Goal: Task Accomplishment & Management: Use online tool/utility

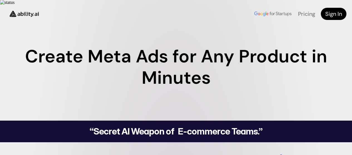
click at [249, 54] on div "Meta Ads Partner Integration Create Meta Ads for Any Product in Minutes Simply …" at bounding box center [176, 71] width 352 height 87
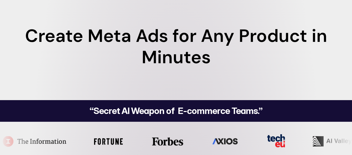
scroll to position [22, 0]
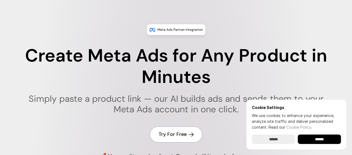
click at [182, 137] on link "Try For Free" at bounding box center [176, 135] width 53 height 16
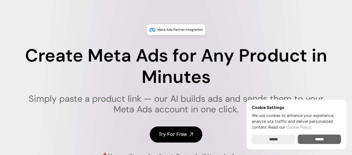
click at [314, 144] on input "******" at bounding box center [319, 139] width 43 height 9
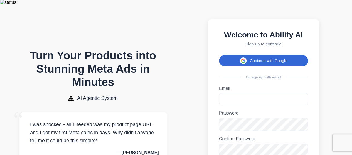
click at [248, 61] on button "Continue with Google" at bounding box center [263, 60] width 89 height 11
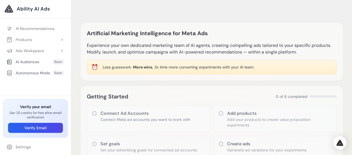
click at [81, 103] on div "Getting Started 0 of 6 completed Connect Ad Accounts Connect Meta ad accounts y…" at bounding box center [211, 149] width 263 height 127
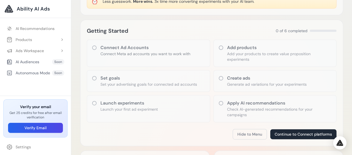
scroll to position [67, 0]
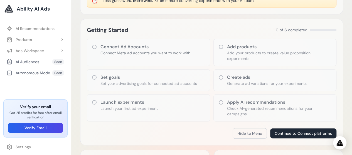
click at [221, 75] on icon at bounding box center [221, 78] width 6 height 6
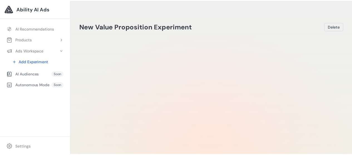
scroll to position [22, 0]
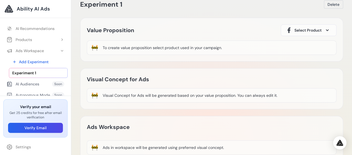
click at [328, 52] on div "Value Proposition Select Product 🚧 To create value proposition select product u…" at bounding box center [211, 40] width 263 height 44
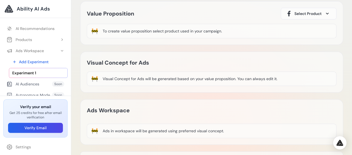
scroll to position [33, 0]
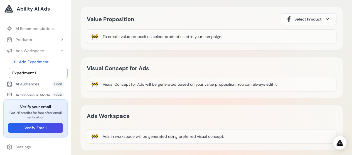
click at [192, 34] on div "To create value proposition select product used in your campaign." at bounding box center [162, 37] width 119 height 6
click at [299, 16] on span "Select Product" at bounding box center [307, 19] width 27 height 6
click at [25, 10] on span "Ability AI Ads" at bounding box center [33, 9] width 33 height 8
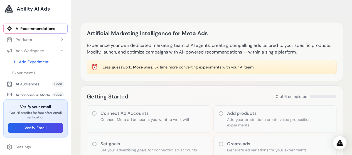
click at [85, 73] on div "Artificial Marketing Intelligence for Meta Ads Experience your own dedicated ma…" at bounding box center [211, 51] width 263 height 59
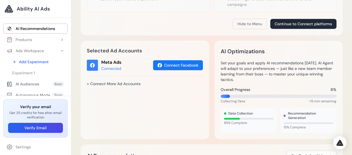
scroll to position [178, 0]
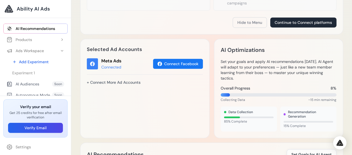
click at [85, 74] on div "Selected Ad Accounts Meta Ads Connected Connect Facebook + Connect More Ad Acco…" at bounding box center [144, 89] width 129 height 100
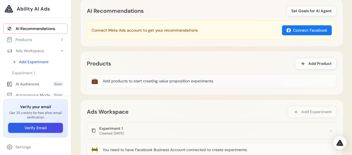
scroll to position [323, 0]
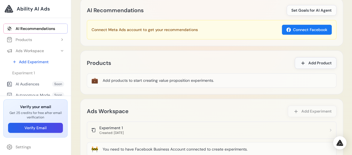
click at [308, 60] on span "Add Product" at bounding box center [319, 63] width 23 height 6
click at [302, 60] on span at bounding box center [302, 63] width 7 height 7
click at [299, 60] on span at bounding box center [302, 63] width 7 height 7
click at [231, 77] on div "💼 Add products to start creating value proposition experiments." at bounding box center [211, 80] width 249 height 14
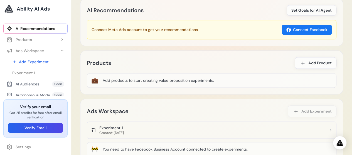
click at [238, 84] on div "Products Add Product 💼 Add products to start creating value proposition experim…" at bounding box center [211, 73] width 263 height 44
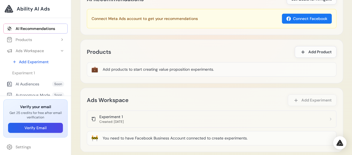
scroll to position [350, 0]
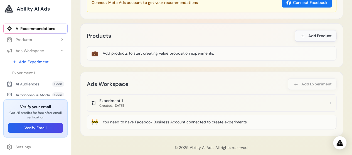
click at [302, 34] on icon at bounding box center [302, 35] width 3 height 3
click at [49, 128] on button "Verify Email" at bounding box center [35, 128] width 55 height 10
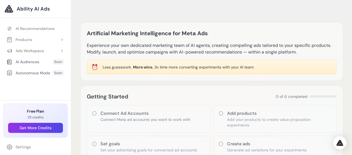
click at [80, 90] on div "Getting Started 0 of 6 completed Connect Ad Accounts Connect Meta ad accounts y…" at bounding box center [211, 149] width 263 height 127
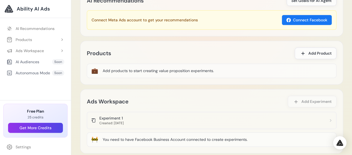
scroll to position [334, 0]
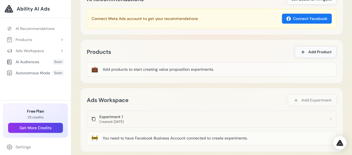
click at [317, 49] on span "Add Product" at bounding box center [319, 52] width 23 height 6
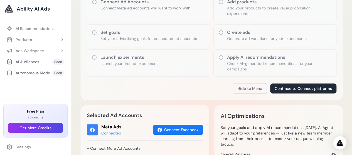
scroll to position [111, 0]
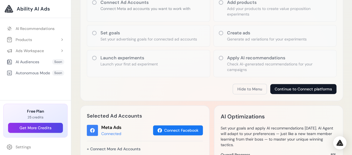
click at [285, 84] on button "Continue to Connect platforms" at bounding box center [303, 89] width 66 height 10
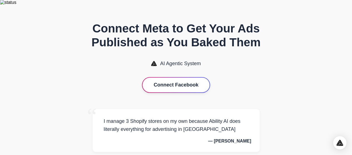
click at [200, 84] on button "Connect Facebook" at bounding box center [175, 85] width 67 height 15
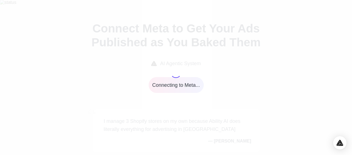
click at [236, 73] on div "Connecting to Meta..." at bounding box center [176, 77] width 352 height 155
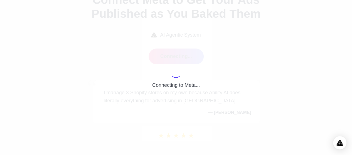
scroll to position [37, 0]
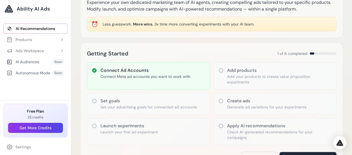
scroll to position [45, 0]
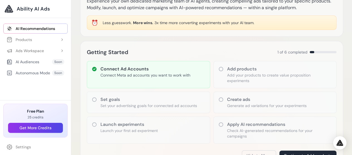
click at [230, 73] on p "Add your products to create value proposition experiments" at bounding box center [279, 78] width 105 height 11
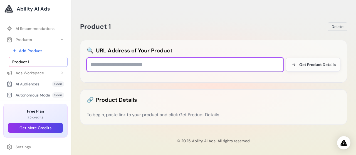
click at [233, 61] on input "text" at bounding box center [185, 65] width 197 height 14
click at [129, 60] on input "text" at bounding box center [185, 65] width 197 height 14
paste input "**********"
type input "**********"
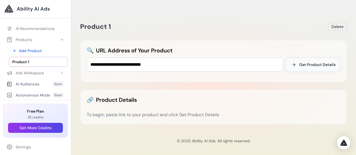
click at [307, 62] on span "Get Product Details" at bounding box center [317, 65] width 36 height 6
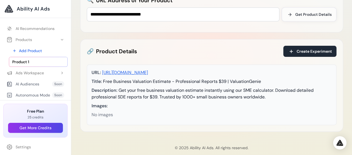
scroll to position [61, 0]
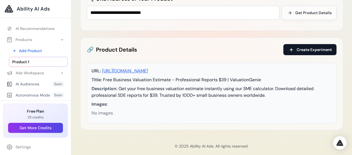
click at [287, 47] on button "Create Experiment" at bounding box center [309, 49] width 53 height 11
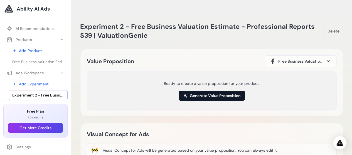
click at [234, 92] on button "Generate Value Proposition" at bounding box center [212, 96] width 66 height 10
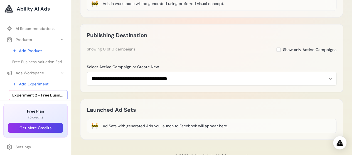
scroll to position [200, 0]
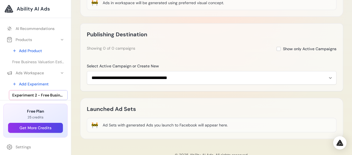
click at [238, 50] on div "**********" at bounding box center [211, 57] width 263 height 68
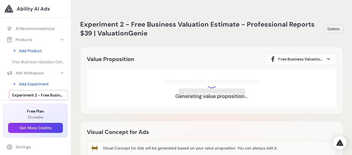
scroll to position [0, 0]
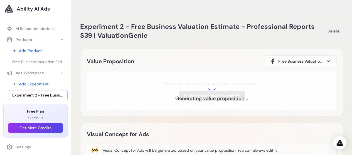
click at [225, 27] on h1 "Experiment 2 - Free Business Valuation Estimate - Professional Reports $39 | Va…" at bounding box center [202, 31] width 244 height 18
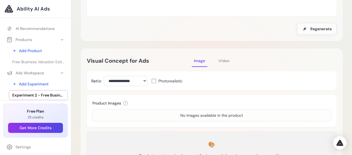
scroll to position [100, 0]
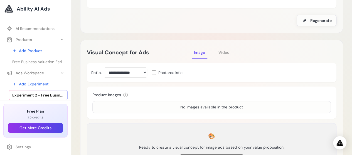
click at [198, 92] on div "Product Images i Select one product image to use as reference for image generat…" at bounding box center [211, 95] width 238 height 6
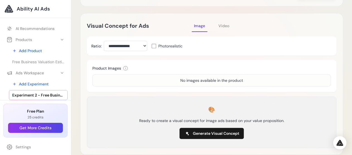
scroll to position [145, 0]
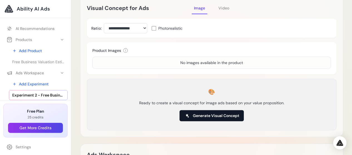
click at [208, 113] on span "Generate Visual Concept" at bounding box center [216, 116] width 46 height 6
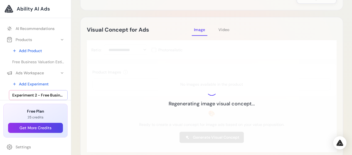
scroll to position [122, 0]
click at [223, 28] on span "Video" at bounding box center [223, 30] width 11 height 5
click at [194, 28] on span "Image" at bounding box center [199, 30] width 11 height 5
click at [255, 18] on div "**********" at bounding box center [211, 89] width 263 height 142
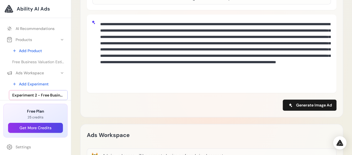
scroll to position [223, 0]
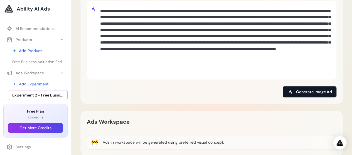
click at [302, 87] on button "Generate Image Ad" at bounding box center [310, 92] width 54 height 11
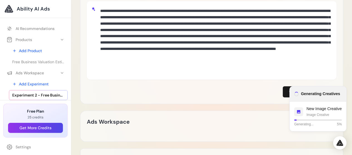
click at [242, 76] on div "**********" at bounding box center [211, 19] width 249 height 157
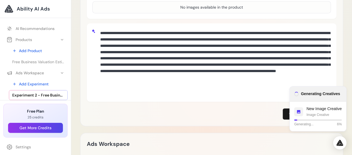
scroll to position [189, 0]
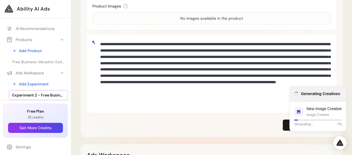
click at [339, 56] on div "**********" at bounding box center [211, 44] width 263 height 187
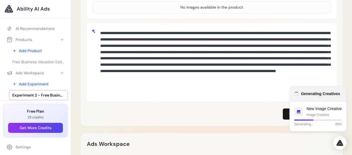
click at [334, 43] on div at bounding box center [211, 62] width 249 height 79
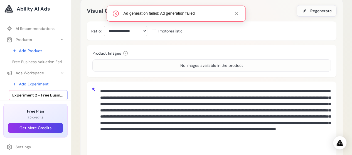
scroll to position [156, 0]
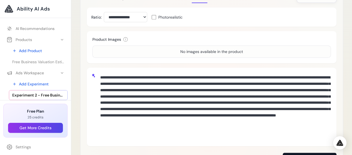
click at [265, 50] on div "No images available in the product" at bounding box center [211, 52] width 238 height 12
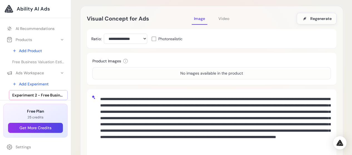
scroll to position [134, 0]
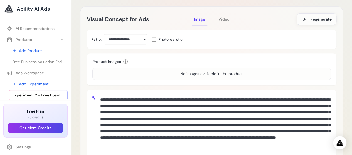
click at [221, 17] on span "Video" at bounding box center [223, 19] width 11 height 5
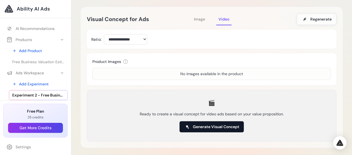
click at [218, 124] on span "Generate Visual Concept" at bounding box center [216, 127] width 46 height 6
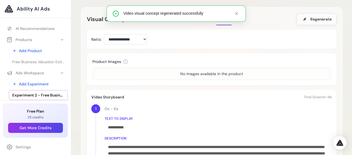
click at [259, 95] on div "Video Storyboard Total Duration: 18s" at bounding box center [211, 98] width 241 height 6
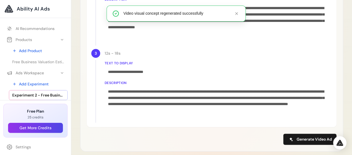
scroll to position [367, 0]
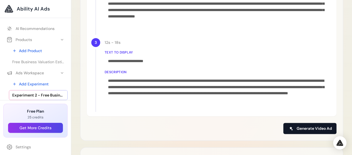
click at [309, 126] on span "Generate Video Ad" at bounding box center [314, 129] width 35 height 6
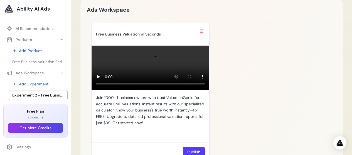
scroll to position [523, 0]
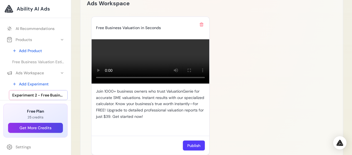
click at [275, 78] on div "Free Business Valuation in Seconds Your browser does not support the video tag.…" at bounding box center [211, 85] width 241 height 139
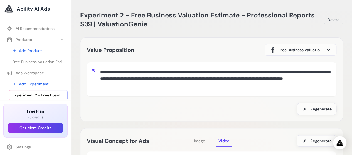
scroll to position [0, 0]
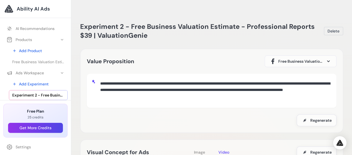
click at [268, 115] on div "Save Regenerate" at bounding box center [211, 121] width 249 height 12
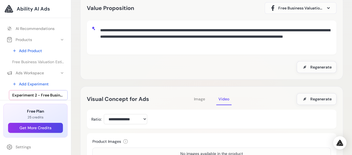
scroll to position [56, 0]
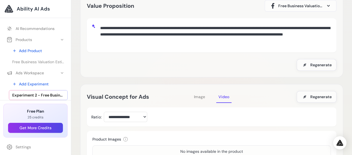
click at [197, 95] on span "Image" at bounding box center [199, 97] width 11 height 5
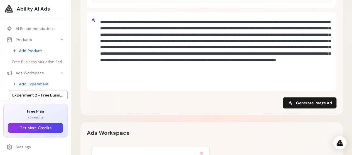
scroll to position [223, 0]
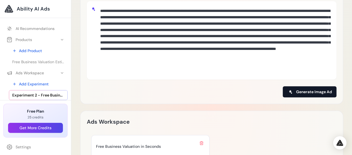
click at [295, 87] on button "Generate Image Ad" at bounding box center [310, 92] width 54 height 11
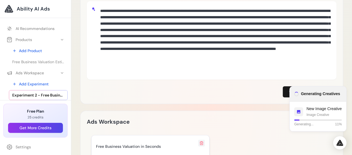
click at [201, 141] on icon at bounding box center [201, 143] width 4 height 4
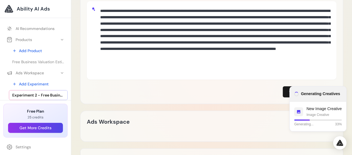
click at [197, 119] on div "Ads Workspace" at bounding box center [211, 122] width 249 height 9
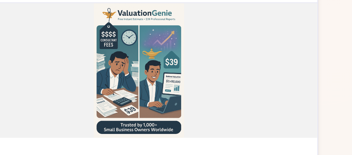
scroll to position [357, 0]
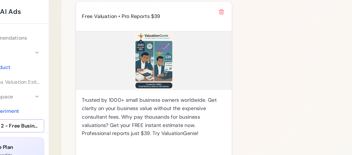
click at [156, 36] on img at bounding box center [151, 46] width 118 height 45
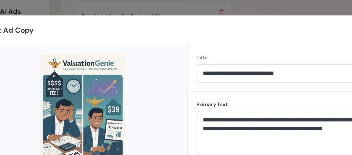
click at [159, 44] on div at bounding box center [97, 89] width 158 height 110
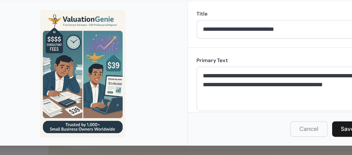
click at [134, 98] on div at bounding box center [97, 89] width 158 height 110
click at [258, 130] on button "Cancel" at bounding box center [267, 131] width 28 height 12
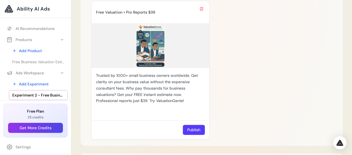
click at [287, 90] on div "Free Valuation • Pro Reports $39 Trusted by 1000+ small business owners worldwi…" at bounding box center [211, 70] width 241 height 139
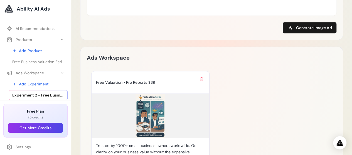
scroll to position [268, 0]
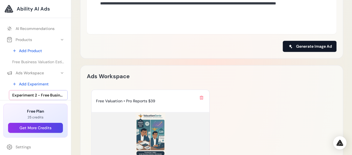
click at [298, 44] on span "Generate Image Ad" at bounding box center [314, 47] width 36 height 6
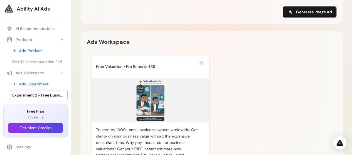
scroll to position [302, 0]
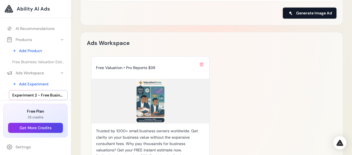
click at [297, 10] on span "Generate Image Ad" at bounding box center [314, 13] width 36 height 6
click at [229, 80] on div "Free Valuation • Pro Reports $39 Trusted by 1000+ small business owners worldwi…" at bounding box center [211, 125] width 241 height 139
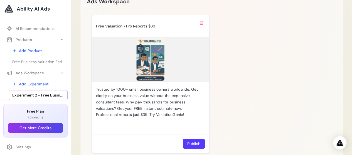
scroll to position [335, 0]
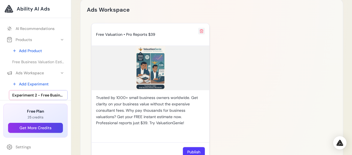
click at [202, 29] on icon at bounding box center [201, 30] width 3 height 3
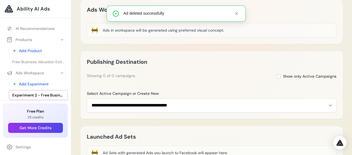
click at [251, 75] on div "**********" at bounding box center [211, 85] width 263 height 68
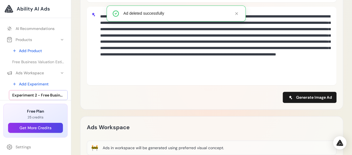
scroll to position [201, 0]
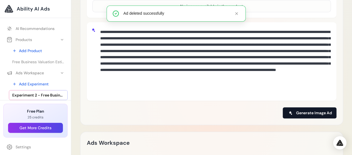
click at [299, 110] on span "Generate Image Ad" at bounding box center [314, 113] width 36 height 6
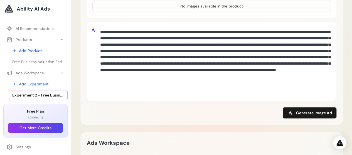
click at [190, 108] on div "Generate Image Ad" at bounding box center [211, 113] width 249 height 11
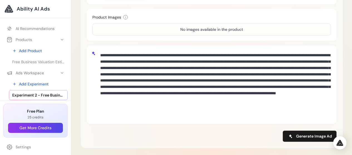
scroll to position [189, 0]
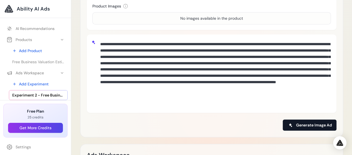
click at [291, 123] on icon at bounding box center [290, 125] width 4 height 4
click at [217, 120] on div "Generate Image Ad" at bounding box center [211, 125] width 249 height 11
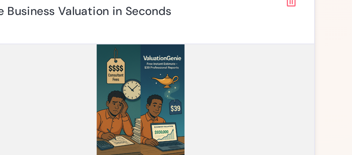
scroll to position [334, 0]
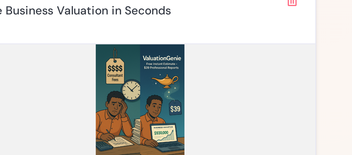
click at [171, 48] on img at bounding box center [151, 69] width 118 height 45
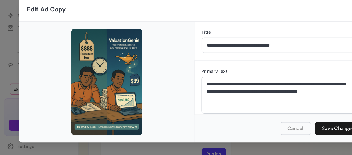
scroll to position [333, 0]
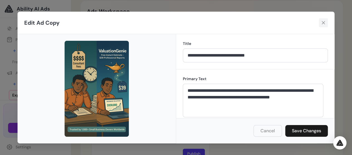
click at [323, 22] on icon at bounding box center [323, 23] width 6 height 6
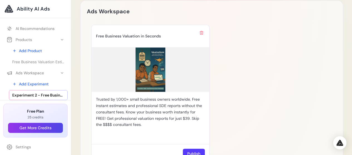
click at [291, 71] on div "Free Business Valuation in Seconds Trusted by 1,000+ small business owners worl…" at bounding box center [211, 94] width 241 height 139
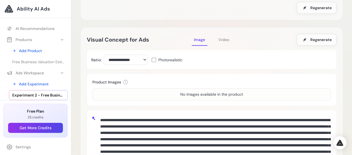
scroll to position [111, 0]
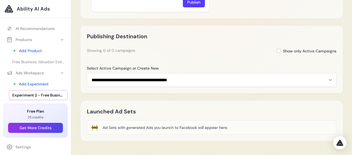
scroll to position [474, 0]
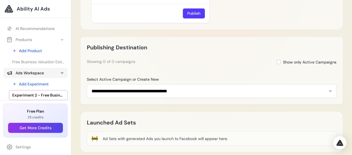
click at [62, 73] on icon at bounding box center [62, 73] width 4 height 4
click at [62, 73] on button "Ads Workspace" at bounding box center [35, 73] width 64 height 10
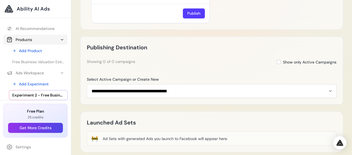
click at [60, 38] on icon at bounding box center [62, 40] width 4 height 4
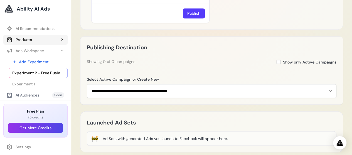
click at [60, 38] on icon at bounding box center [62, 40] width 4 height 4
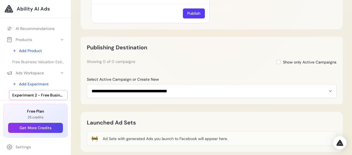
click at [124, 36] on div "**********" at bounding box center [211, 70] width 263 height 68
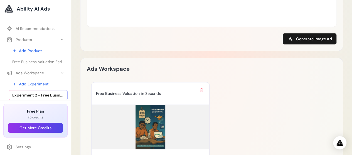
scroll to position [263, 0]
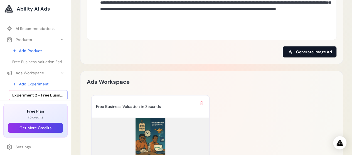
click at [291, 50] on icon at bounding box center [290, 52] width 4 height 4
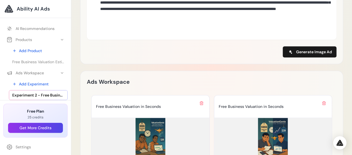
click at [211, 79] on div "Ads Workspace" at bounding box center [211, 82] width 249 height 9
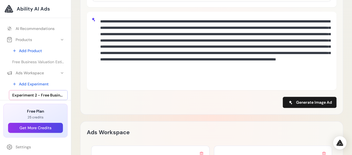
scroll to position [207, 0]
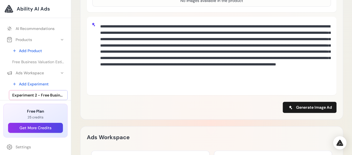
click at [163, 24] on textarea at bounding box center [215, 55] width 234 height 68
click at [179, 83] on div at bounding box center [215, 56] width 234 height 70
click at [320, 81] on textarea at bounding box center [215, 55] width 234 height 68
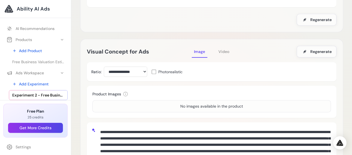
scroll to position [82, 0]
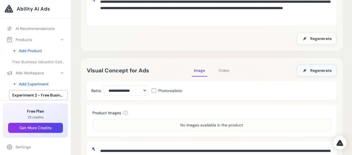
click at [318, 68] on span "Regenerate" at bounding box center [320, 71] width 21 height 6
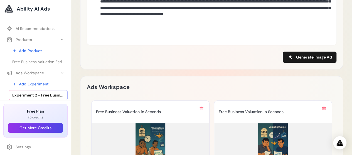
scroll to position [293, 0]
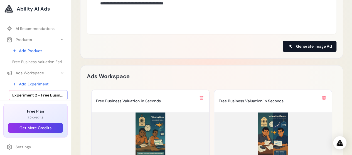
click at [294, 43] on button "Generate Image Ad" at bounding box center [310, 46] width 54 height 11
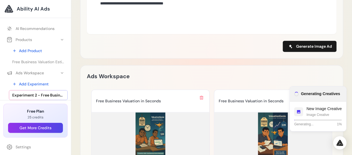
click at [259, 65] on div "Ads Workspace Free Business Valuation in Seconds Trusted by 1,000+ small busine…" at bounding box center [211, 150] width 263 height 170
click at [250, 53] on div "Loading Experiment Processing experiment data... Value Proposition Free Busines…" at bounding box center [211, 57] width 263 height 603
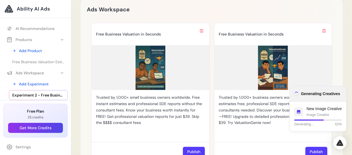
scroll to position [360, 0]
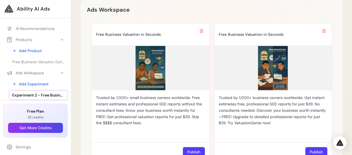
click at [339, 88] on div "Ads Workspace Free Business Valuation in Seconds Trusted by 1,000+ small busine…" at bounding box center [211, 156] width 263 height 314
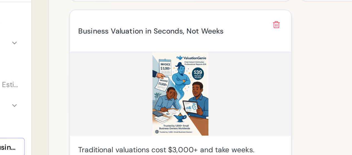
scroll to position [505, 0]
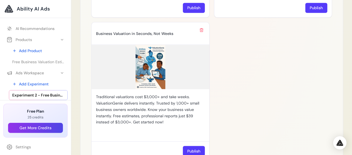
click at [227, 82] on div "Free Business Valuation in Seconds Trusted by 1,000+ small business owners worl…" at bounding box center [211, 19] width 241 height 283
click at [217, 81] on div "Free Business Valuation in Seconds Trusted by 1,000+ small business owners worl…" at bounding box center [211, 19] width 241 height 283
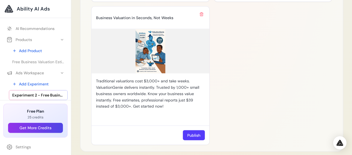
scroll to position [510, 0]
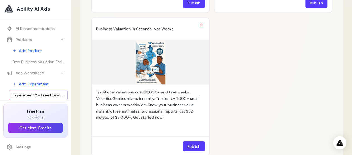
click at [241, 78] on div "Free Business Valuation in Seconds Trusted by 1,000+ small business owners worl…" at bounding box center [211, 15] width 241 height 283
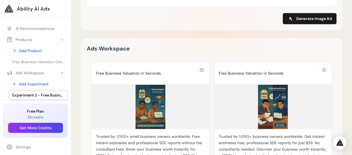
scroll to position [309, 0]
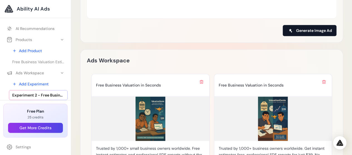
click at [289, 28] on icon at bounding box center [290, 30] width 4 height 4
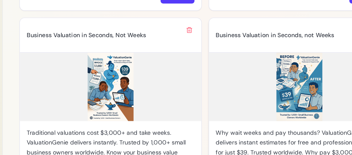
scroll to position [510, 0]
